Goal: Information Seeking & Learning: Learn about a topic

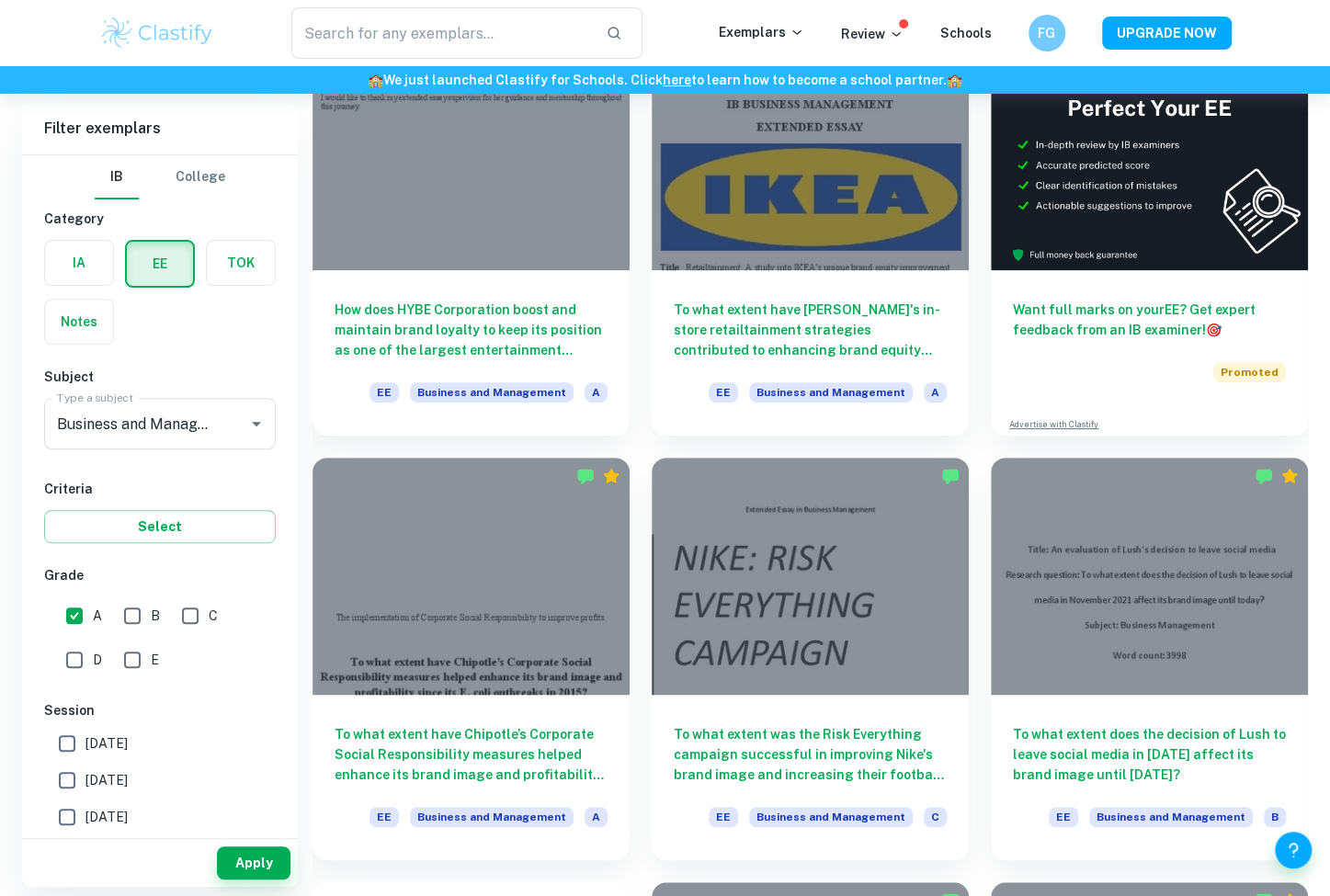
scroll to position [201, 0]
checkbox input "true"
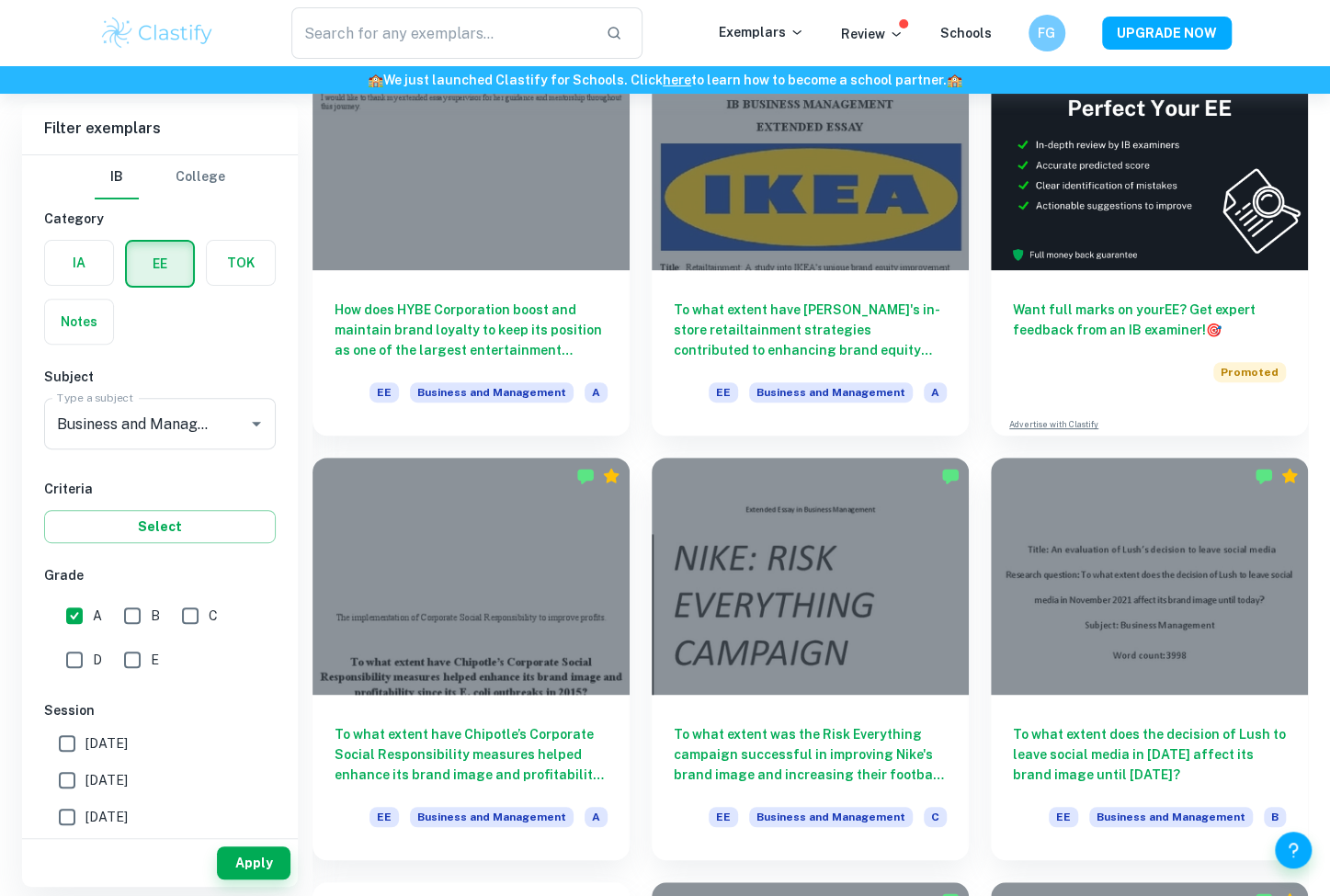
checkbox input "true"
click at [138, 610] on input "B" at bounding box center [132, 616] width 37 height 37
checkbox input "true"
click at [239, 850] on button "Apply" at bounding box center [253, 863] width 74 height 33
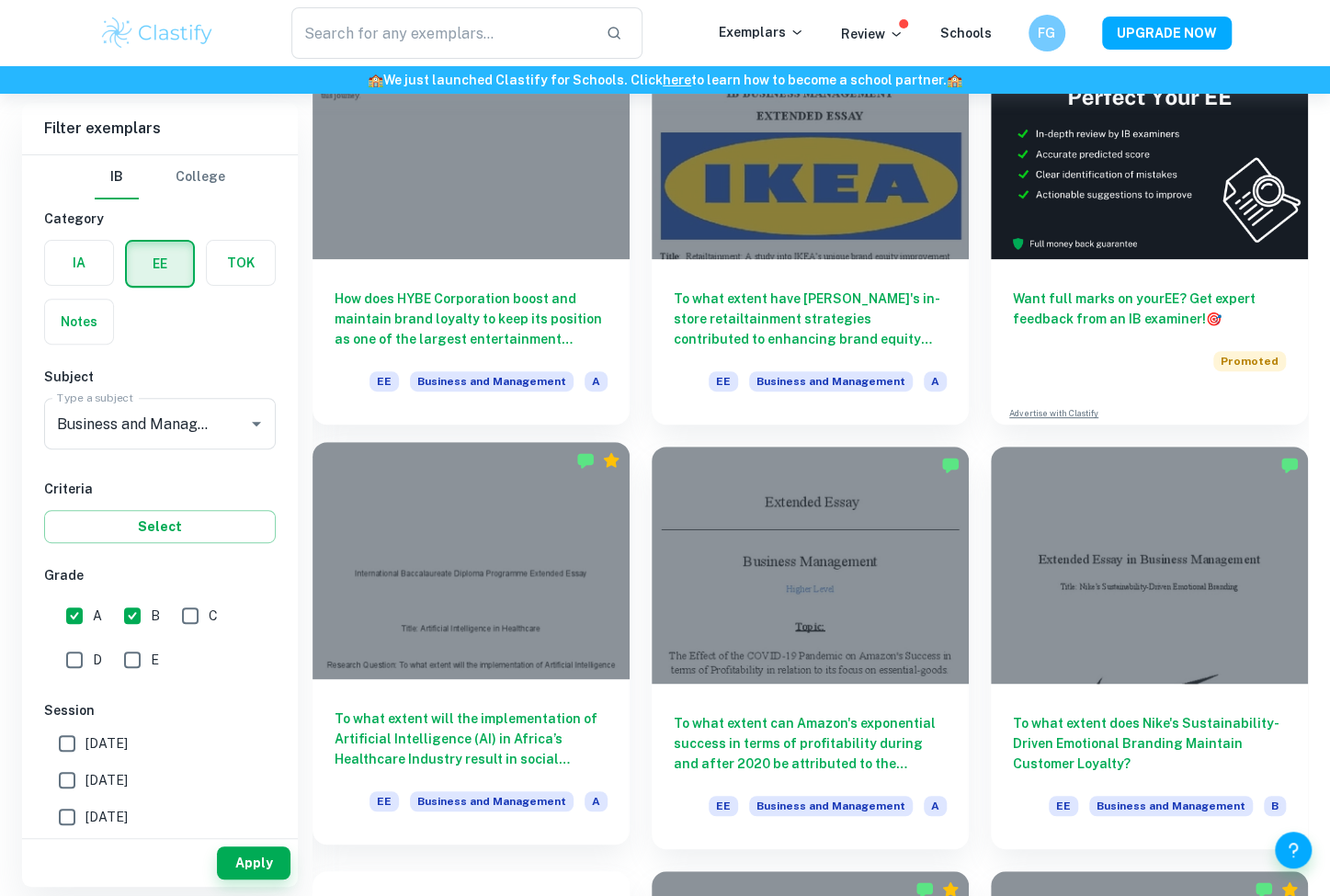
scroll to position [147, 0]
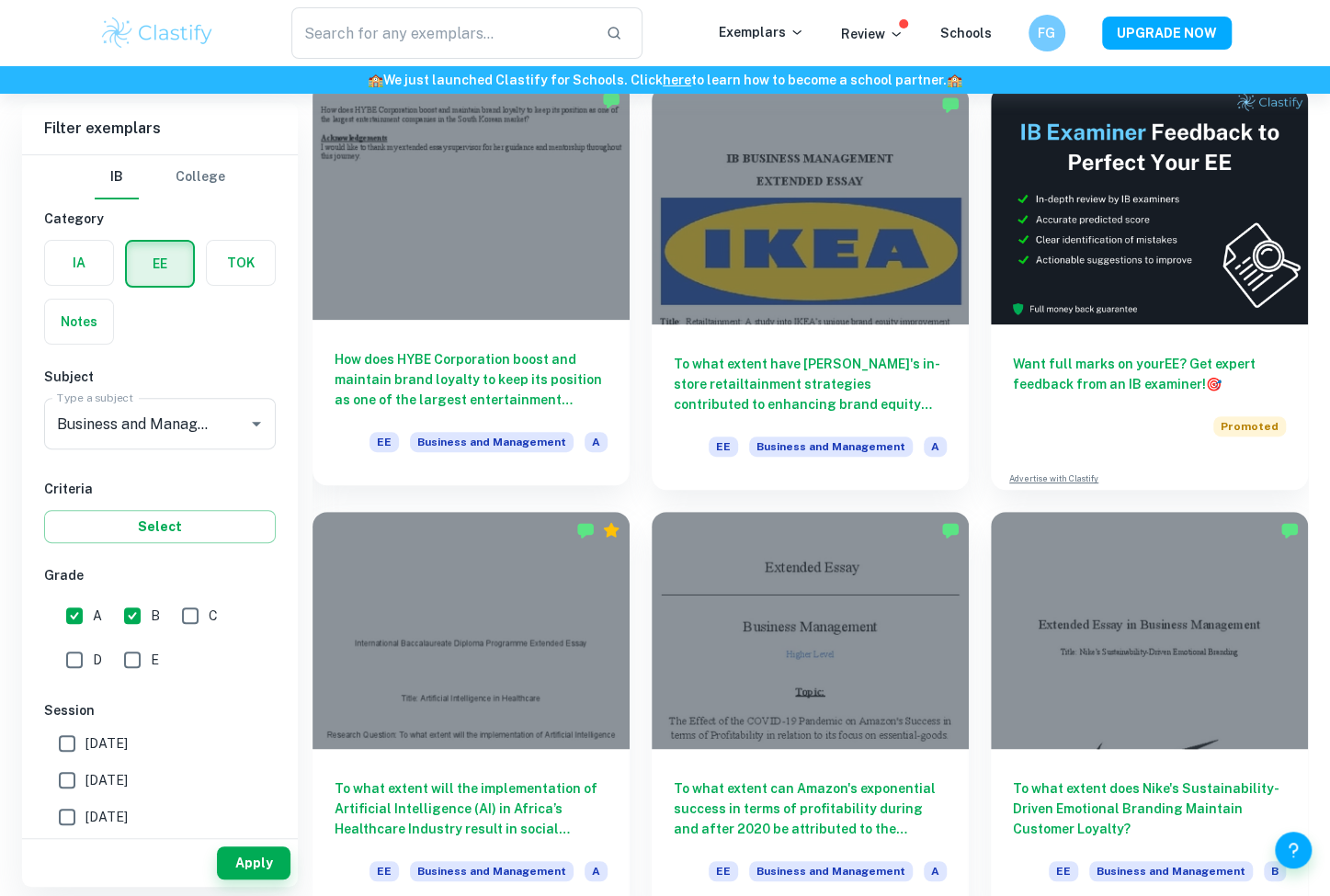
click at [427, 341] on div "How does HYBE Corporation boost and maintain brand loyalty to keep its position…" at bounding box center [471, 403] width 317 height 166
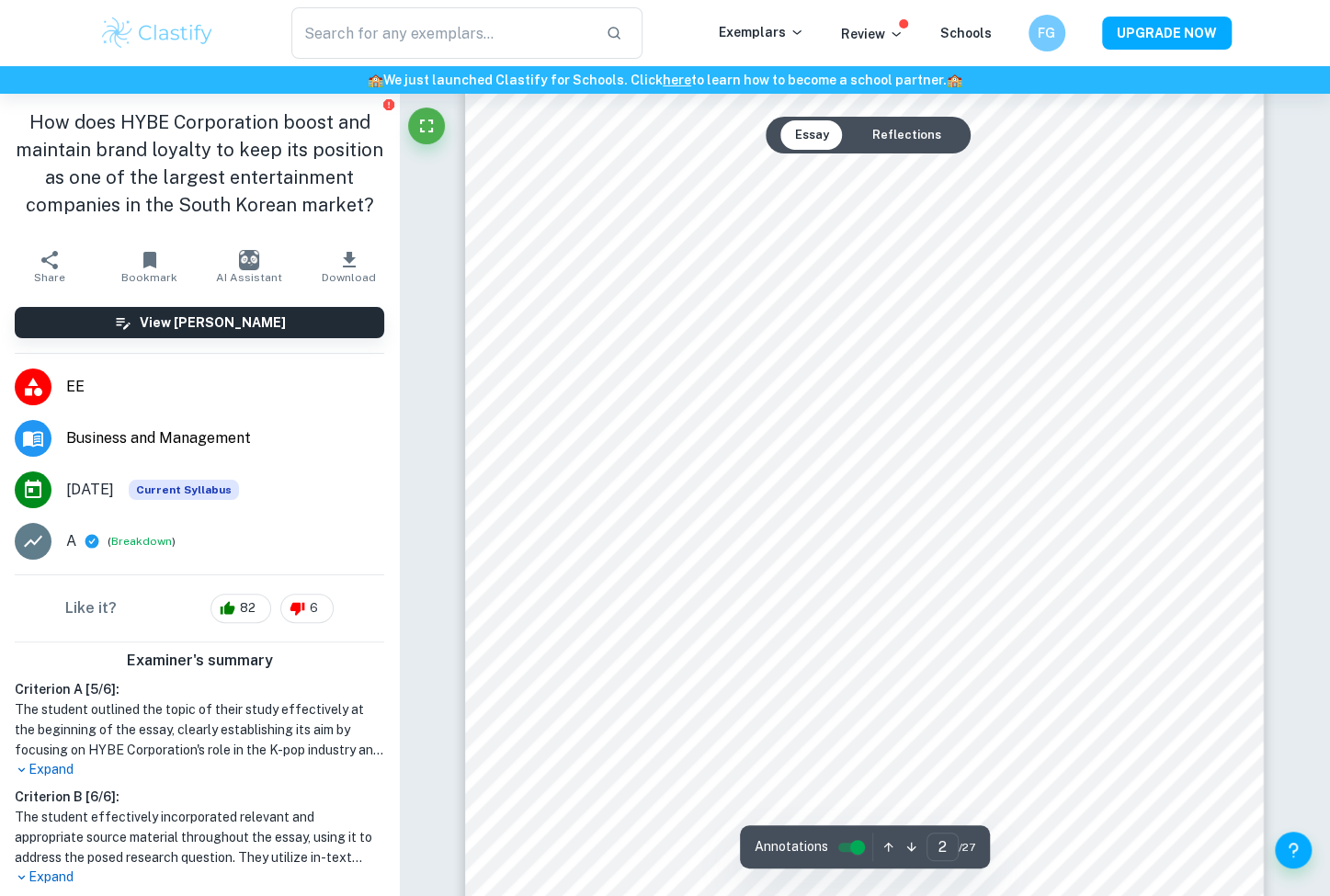
scroll to position [1411, 0]
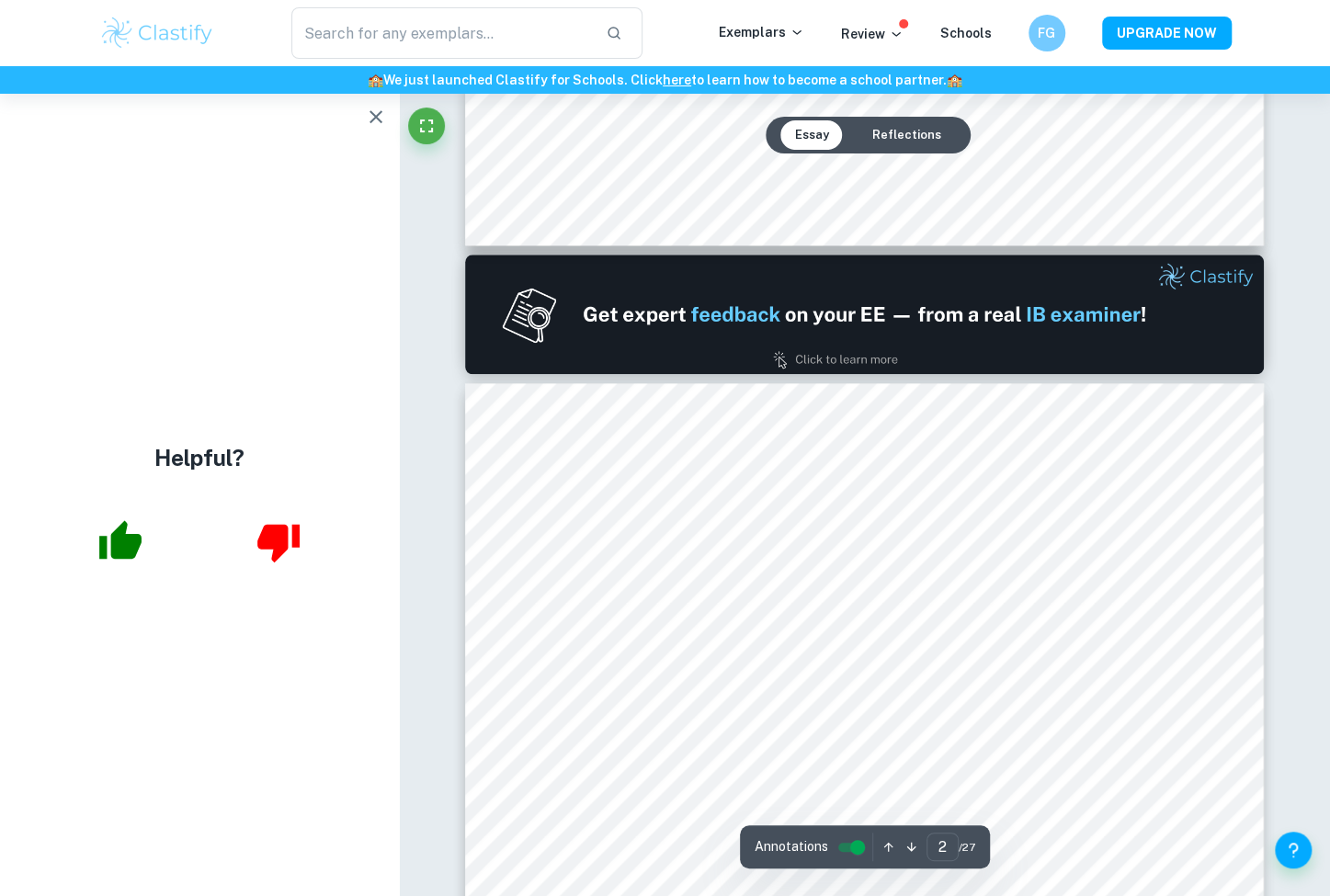
type input "1"
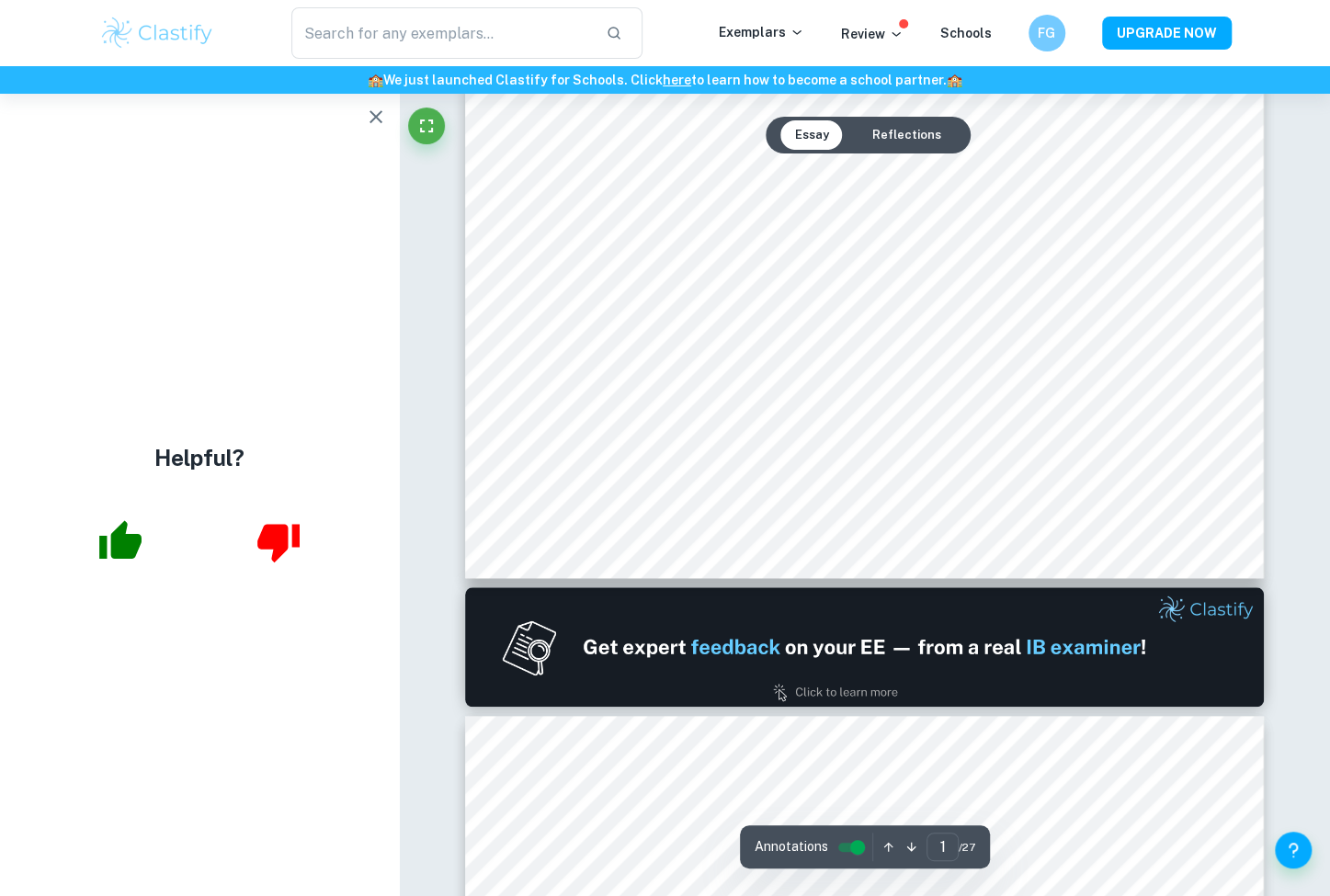
scroll to position [0, 0]
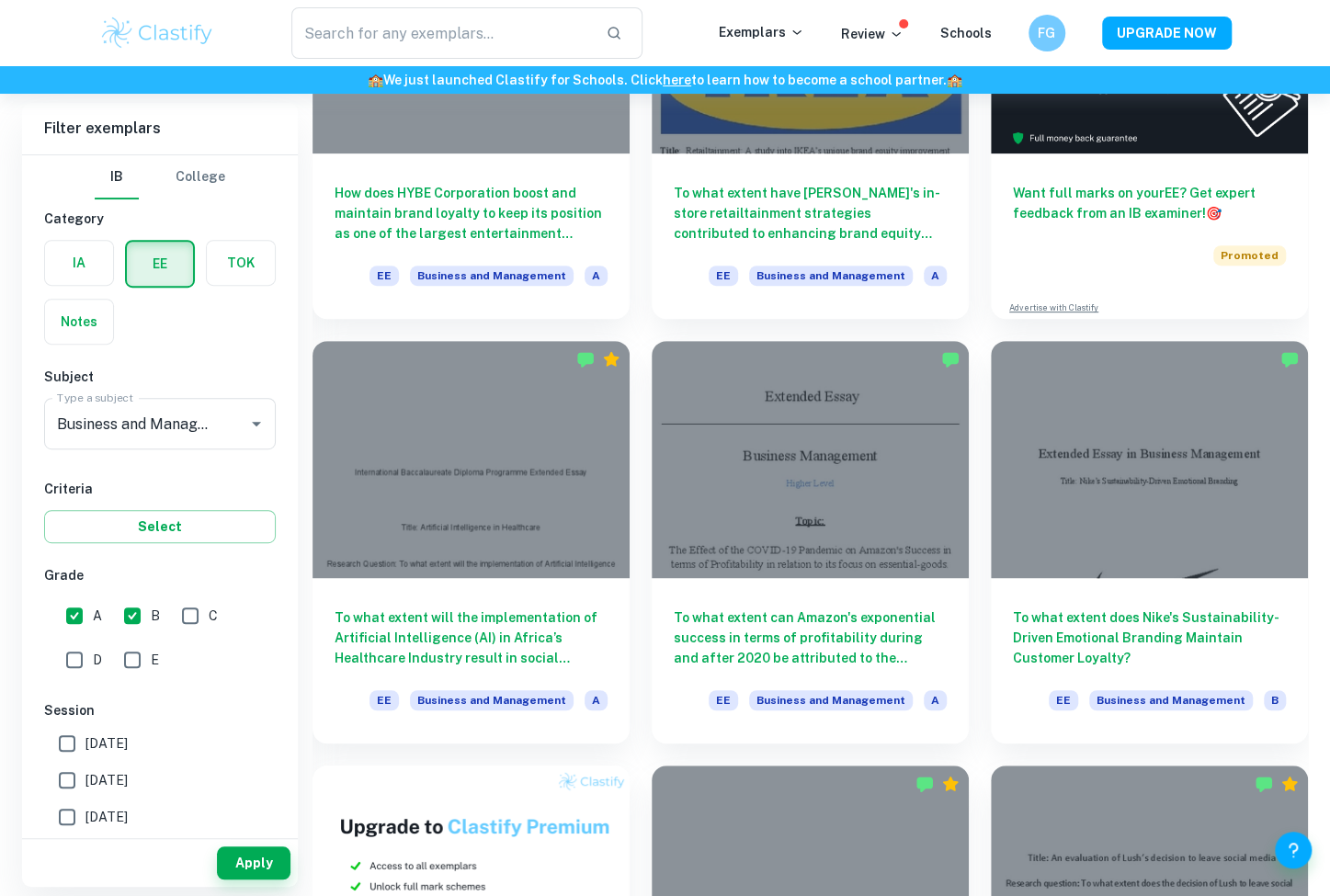
scroll to position [320, 0]
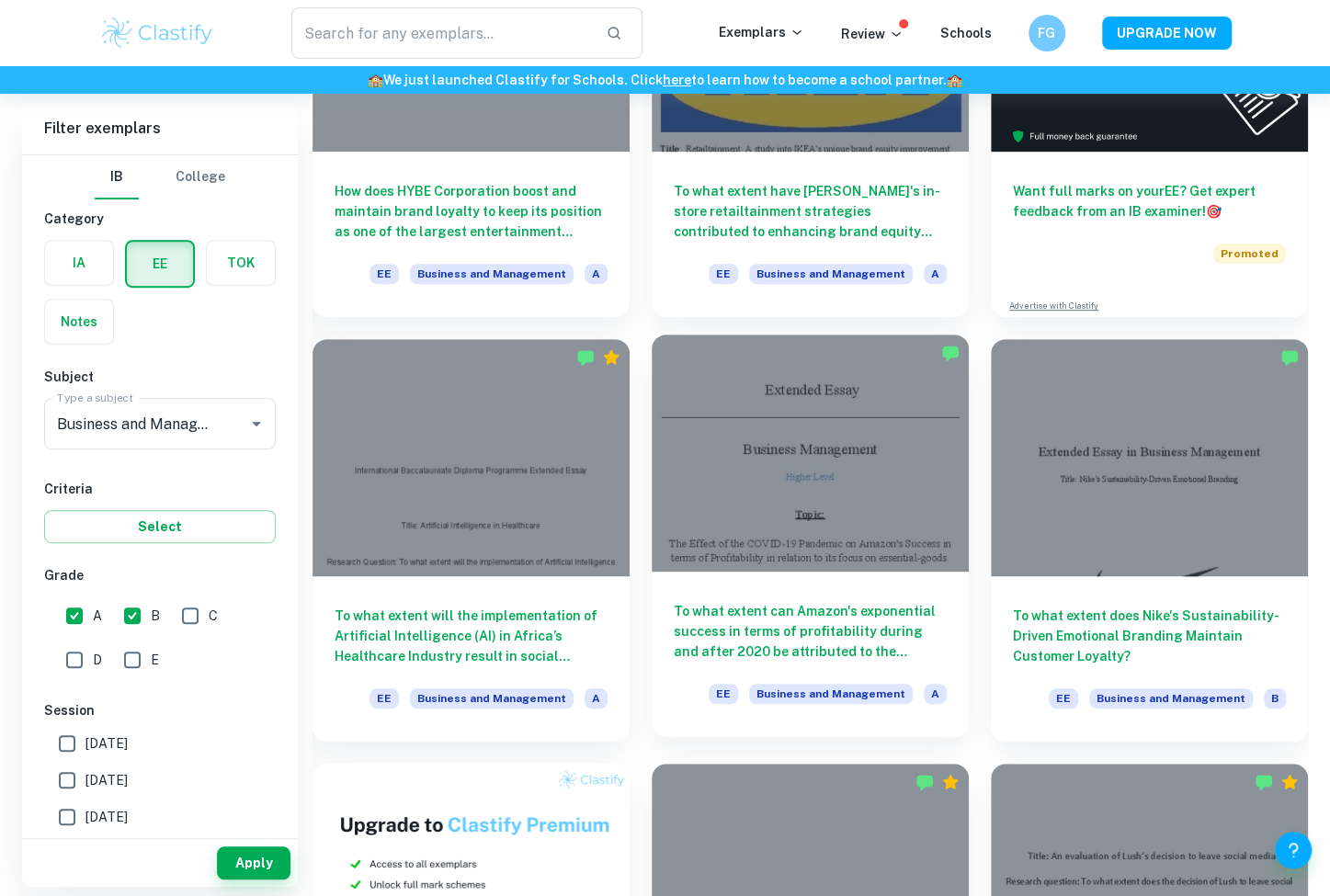
click at [766, 465] on div at bounding box center [810, 454] width 317 height 238
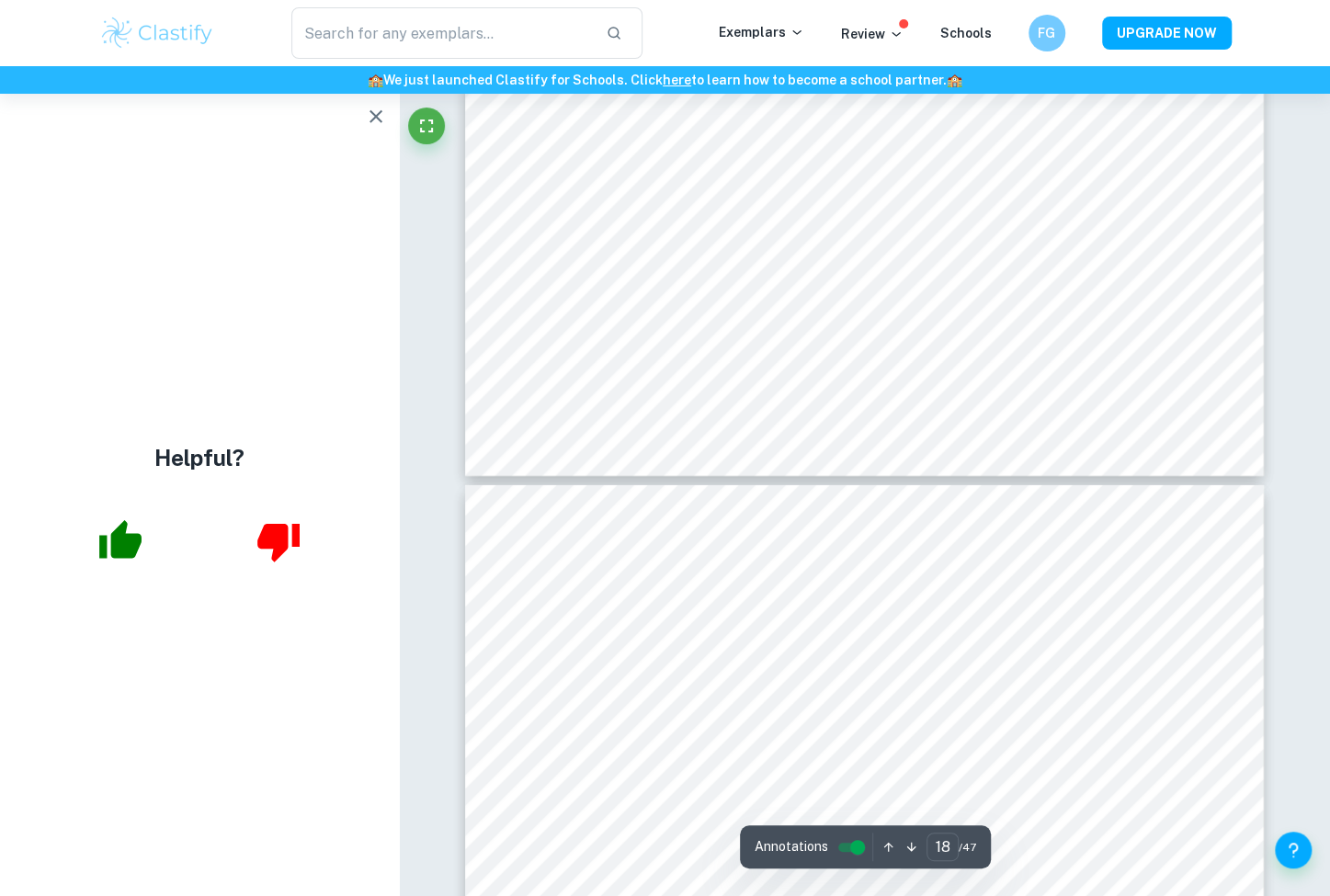
scroll to position [18889, 0]
click at [379, 120] on icon "button" at bounding box center [376, 117] width 22 height 22
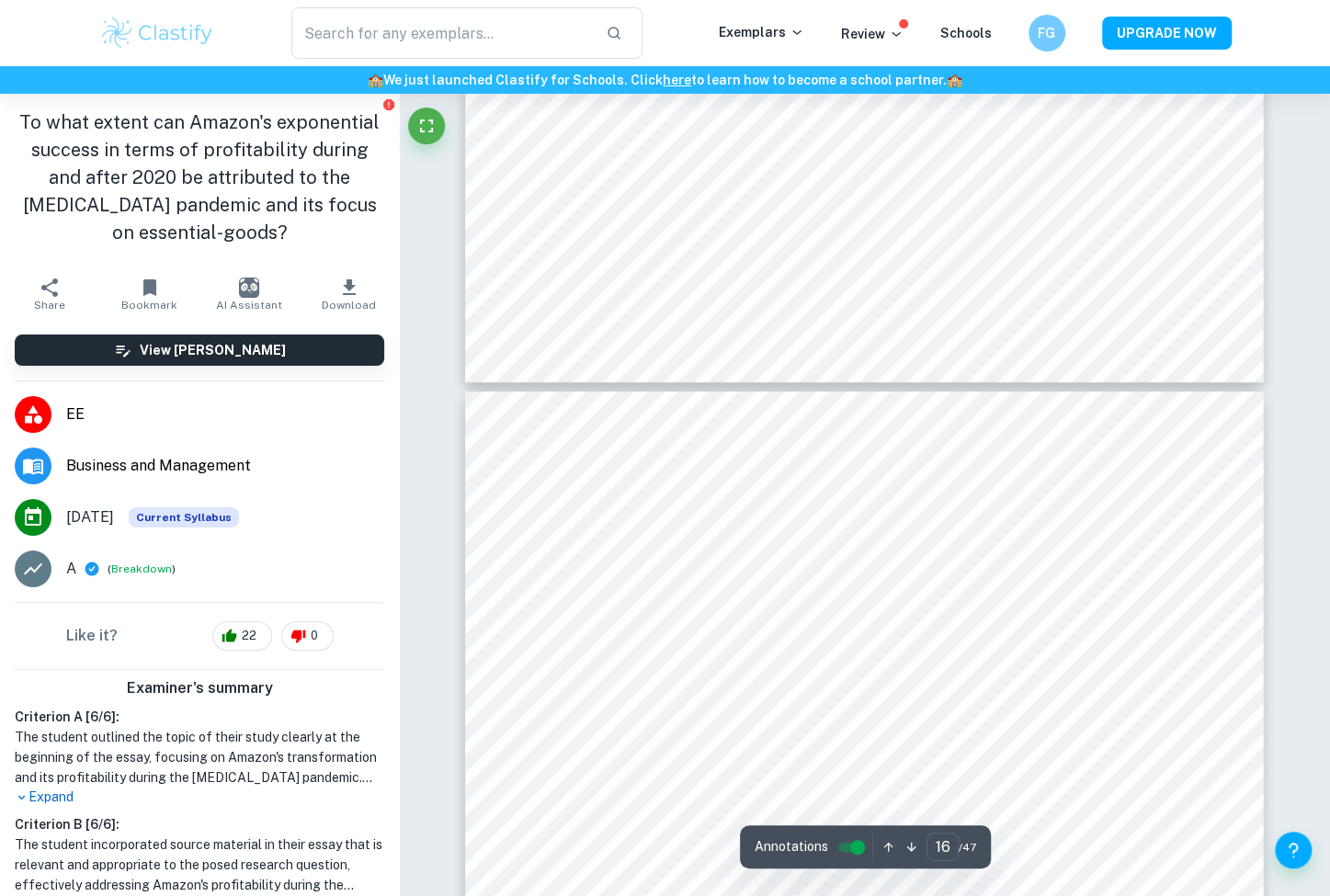
scroll to position [15887, 0]
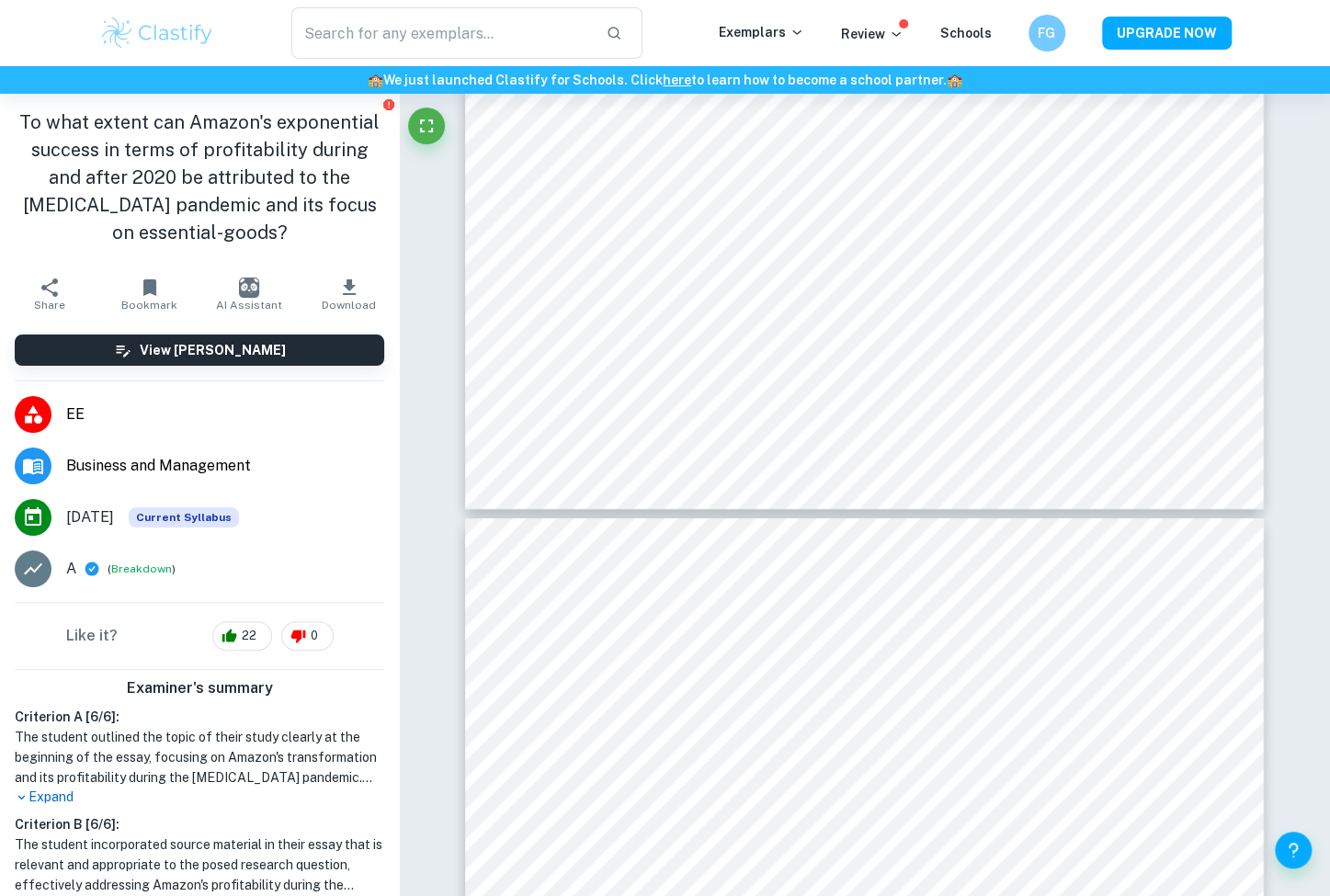
type input "15"
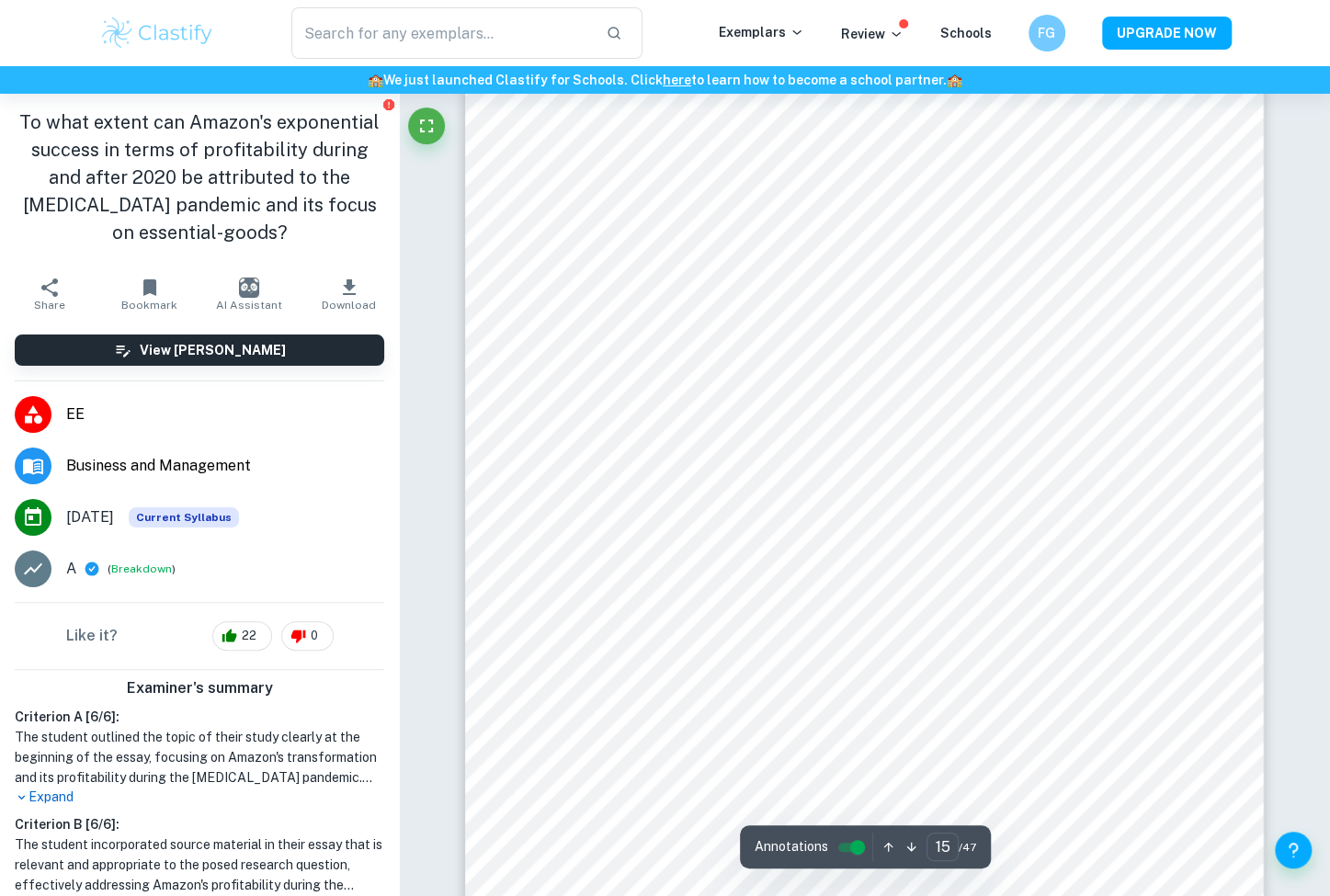
scroll to position [15188, 0]
